Goal: Task Accomplishment & Management: Complete application form

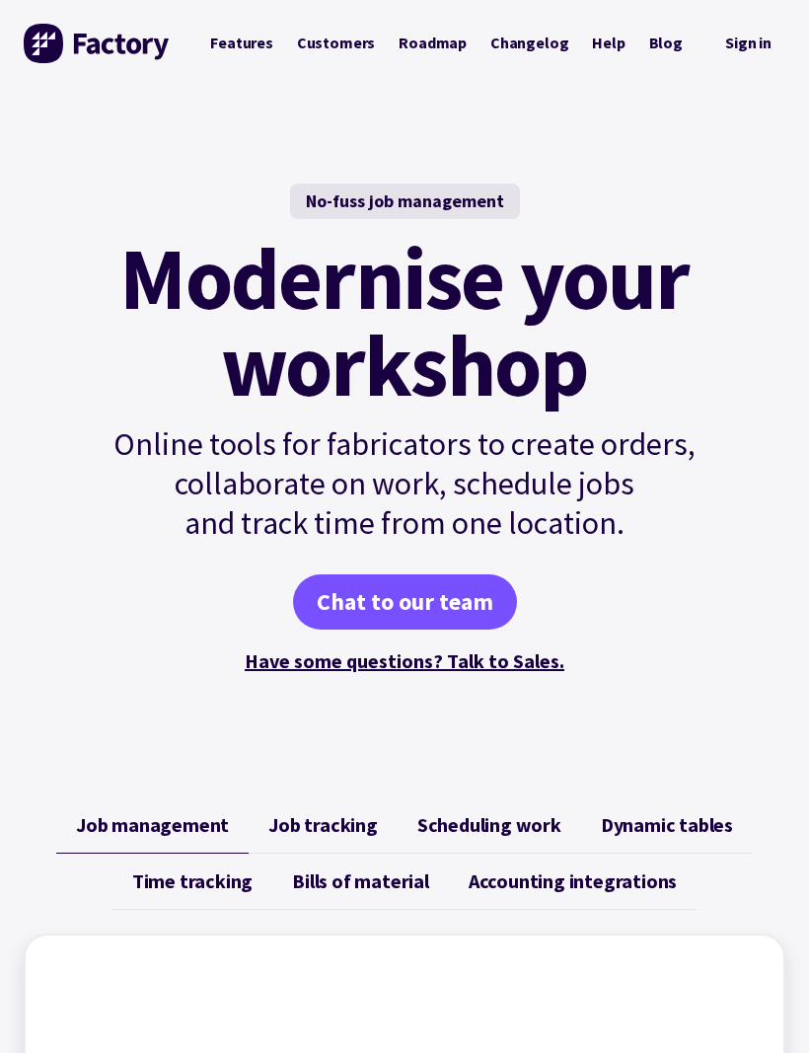
click at [114, 42] on img at bounding box center [98, 43] width 148 height 39
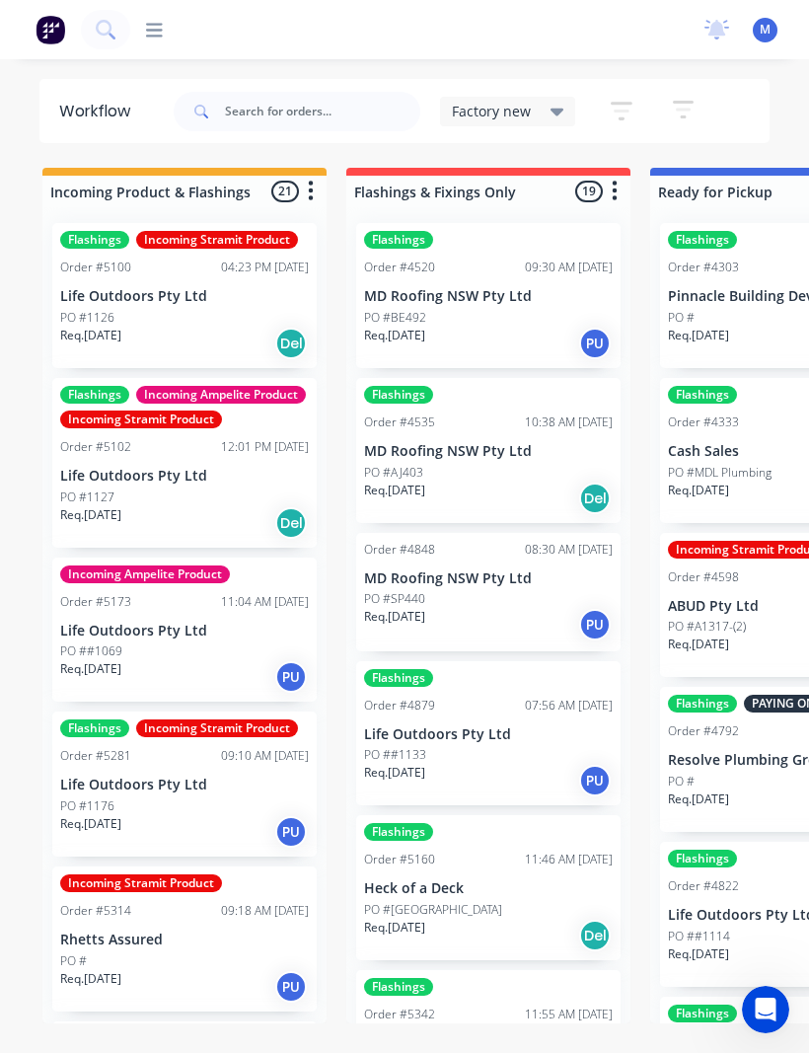
scroll to position [371, 0]
click at [338, 106] on input "text" at bounding box center [322, 111] width 195 height 39
type input "Heck"
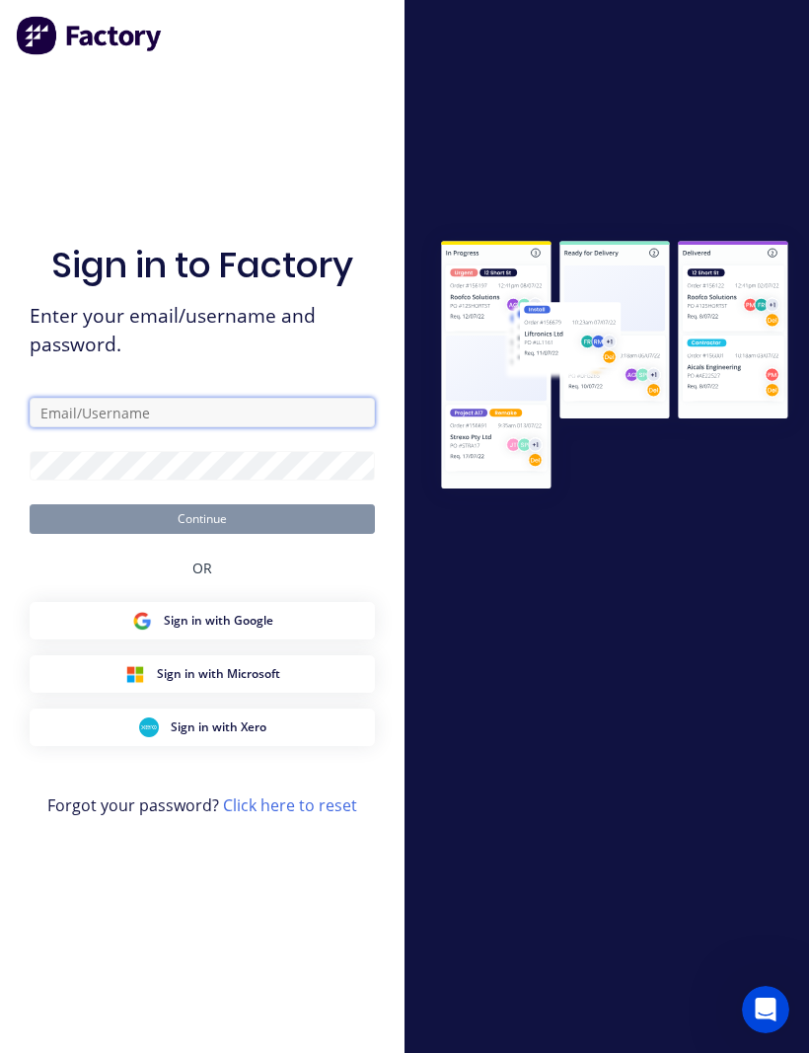
click at [282, 427] on input "text" at bounding box center [202, 413] width 345 height 30
click at [692, 603] on div at bounding box center [607, 527] width 405 height 610
click at [116, 427] on input "text" at bounding box center [202, 413] width 345 height 30
type input "[EMAIL_ADDRESS][DOMAIN_NAME]"
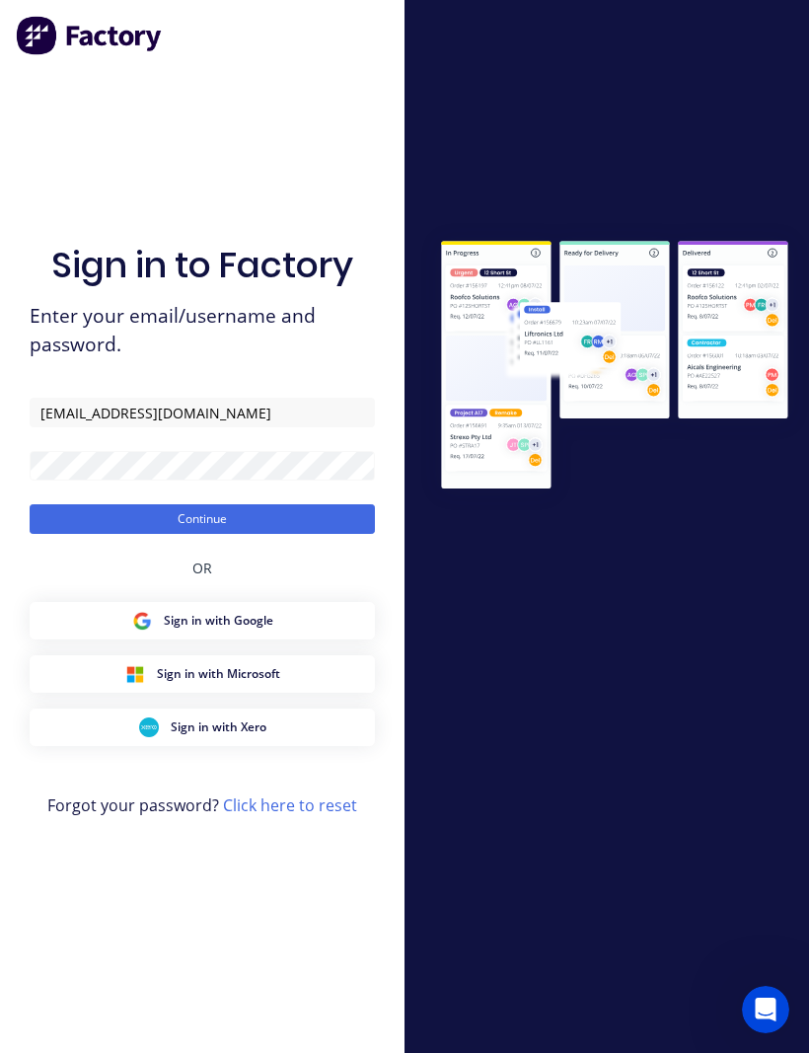
click at [94, 534] on button "Continue" at bounding box center [202, 519] width 345 height 30
